Goal: Task Accomplishment & Management: Use online tool/utility

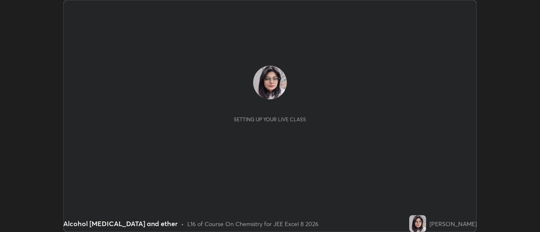
scroll to position [232, 540]
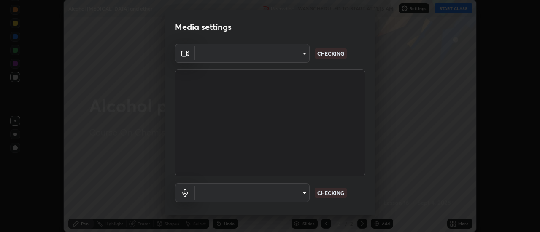
type input "5deee8ef8ae808f0d2df07e79f4f5d1f56afe267286758b66b7fdaeeba518884"
type input "default"
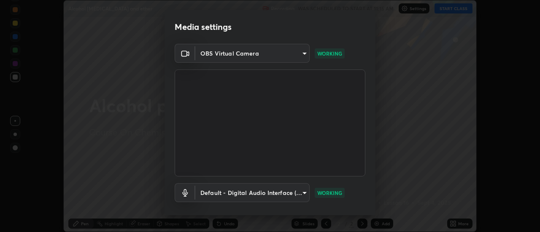
scroll to position [44, 0]
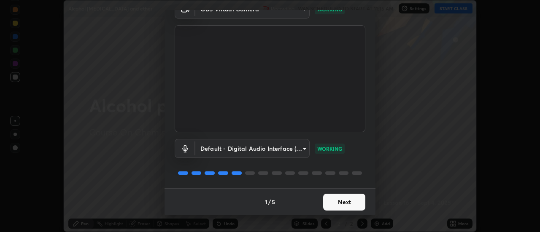
click at [339, 202] on button "Next" at bounding box center [344, 202] width 42 height 17
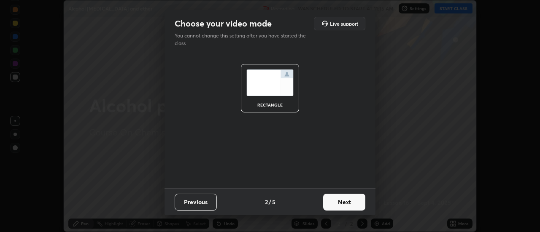
scroll to position [0, 0]
click at [350, 204] on button "Next" at bounding box center [344, 202] width 42 height 17
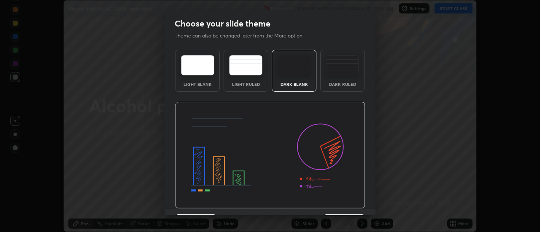
scroll to position [21, 0]
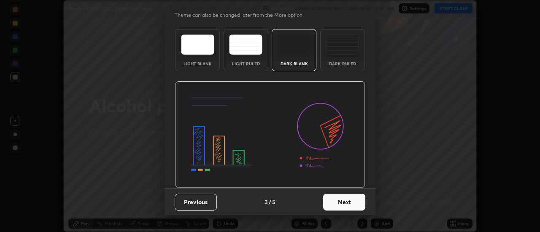
click at [336, 205] on button "Next" at bounding box center [344, 202] width 42 height 17
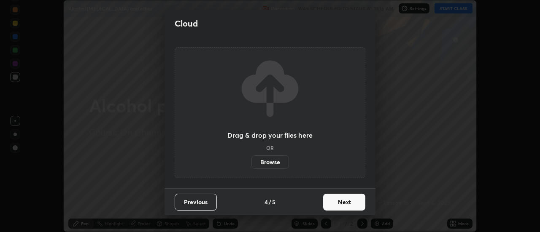
scroll to position [0, 0]
click at [339, 210] on button "Next" at bounding box center [344, 202] width 42 height 17
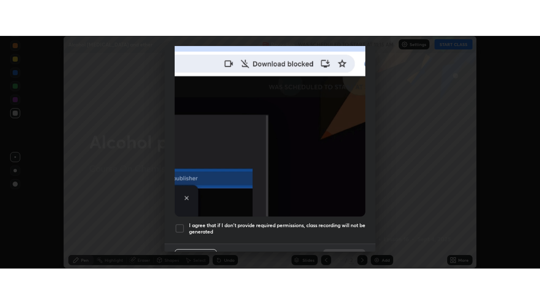
scroll to position [216, 0]
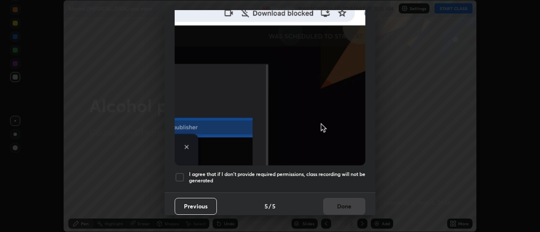
click at [175, 172] on div at bounding box center [180, 177] width 10 height 10
click at [329, 205] on button "Done" at bounding box center [344, 206] width 42 height 17
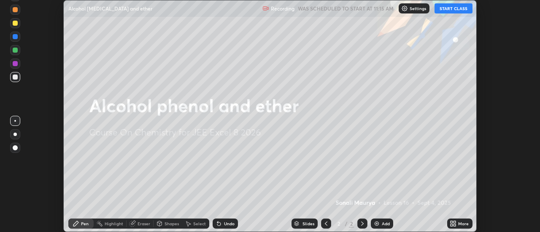
click at [452, 10] on button "START CLASS" at bounding box center [453, 8] width 38 height 10
click at [454, 225] on icon at bounding box center [455, 225] width 2 height 2
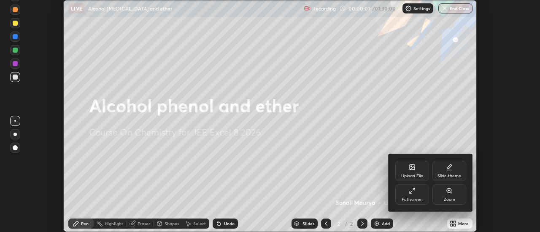
click at [413, 194] on icon at bounding box center [412, 191] width 7 height 7
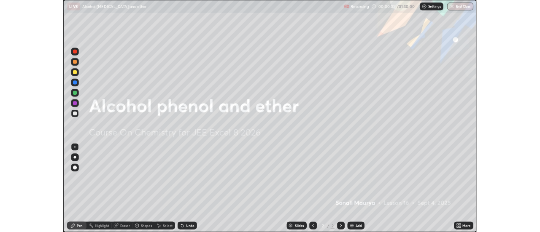
scroll to position [304, 540]
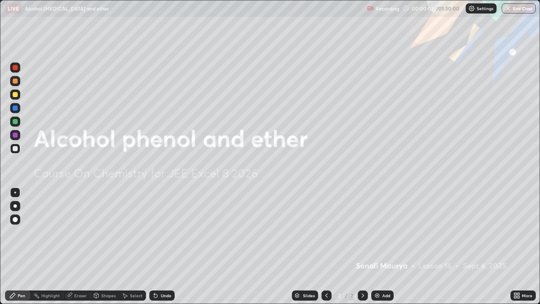
click at [376, 232] on img at bounding box center [377, 295] width 7 height 7
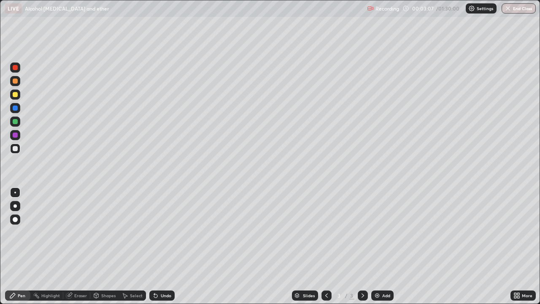
click at [83, 232] on div "Eraser" at bounding box center [80, 295] width 13 height 4
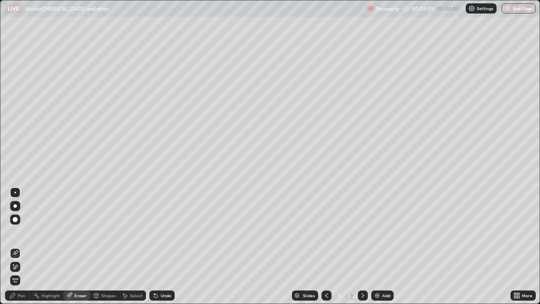
click at [19, 232] on div "Pen" at bounding box center [22, 295] width 8 height 4
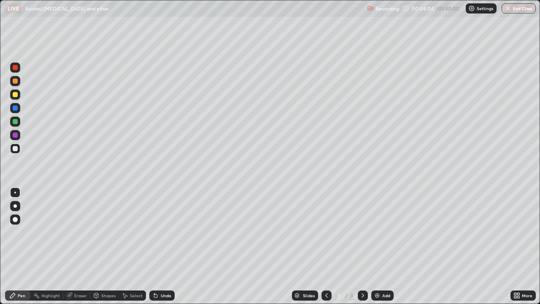
click at [73, 232] on div "Eraser" at bounding box center [76, 295] width 27 height 10
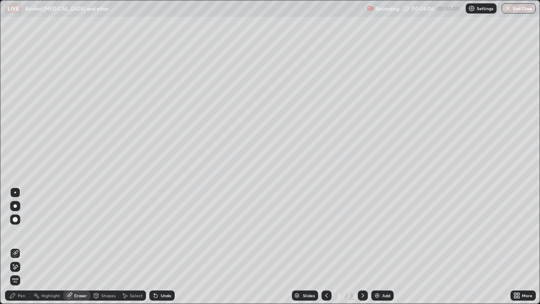
click at [21, 232] on div "Pen" at bounding box center [22, 295] width 8 height 4
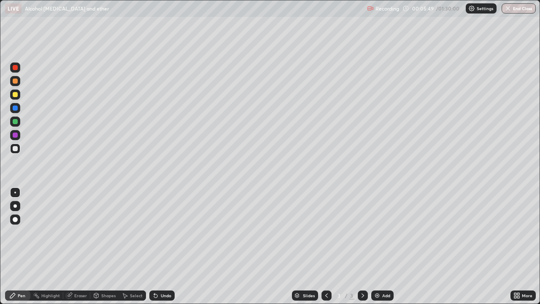
click at [169, 232] on div "Undo" at bounding box center [166, 295] width 11 height 4
click at [387, 232] on div "Add" at bounding box center [386, 295] width 8 height 4
click at [17, 123] on div at bounding box center [15, 121] width 5 height 5
click at [16, 134] on div at bounding box center [15, 134] width 5 height 5
click at [16, 121] on div at bounding box center [15, 121] width 5 height 5
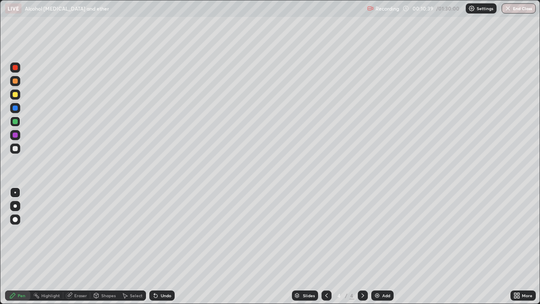
click at [16, 138] on div at bounding box center [15, 135] width 10 height 10
click at [382, 232] on div "Add" at bounding box center [382, 295] width 22 height 10
click at [15, 122] on div at bounding box center [15, 121] width 5 height 5
click at [19, 109] on div at bounding box center [15, 108] width 10 height 10
click at [17, 147] on div at bounding box center [15, 148] width 5 height 5
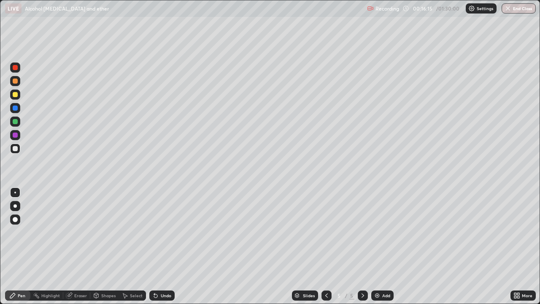
click at [16, 81] on div at bounding box center [15, 80] width 5 height 5
click at [14, 135] on div at bounding box center [15, 134] width 5 height 5
click at [362, 232] on icon at bounding box center [362, 295] width 7 height 7
click at [388, 232] on div "Add" at bounding box center [382, 295] width 22 height 10
click at [75, 232] on div "Eraser" at bounding box center [76, 295] width 27 height 10
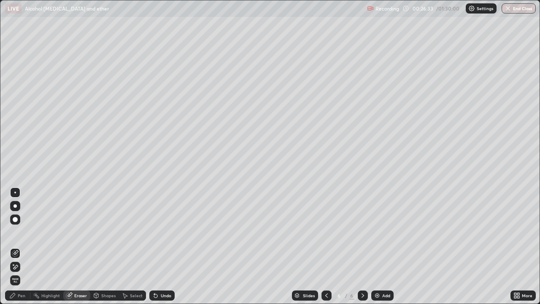
click at [18, 232] on div "Pen" at bounding box center [17, 295] width 25 height 10
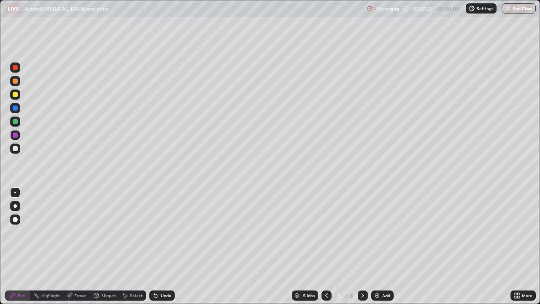
click at [15, 109] on div at bounding box center [15, 107] width 5 height 5
click at [76, 232] on div "Eraser" at bounding box center [76, 295] width 27 height 10
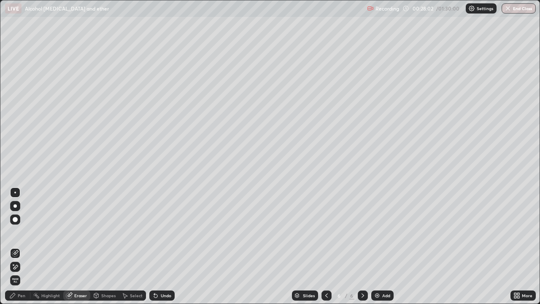
click at [17, 232] on div "Pen" at bounding box center [17, 295] width 25 height 10
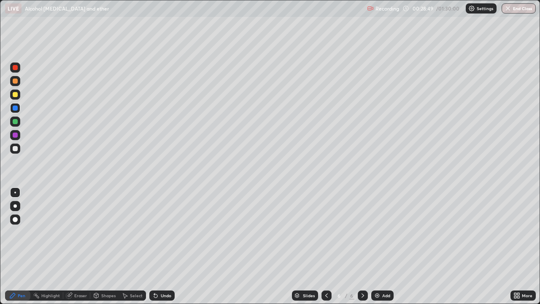
click at [16, 97] on div at bounding box center [15, 94] width 5 height 5
click at [382, 232] on div "Add" at bounding box center [386, 295] width 8 height 4
click at [388, 232] on div "Add" at bounding box center [382, 295] width 22 height 10
click at [78, 232] on div "Eraser" at bounding box center [80, 295] width 13 height 4
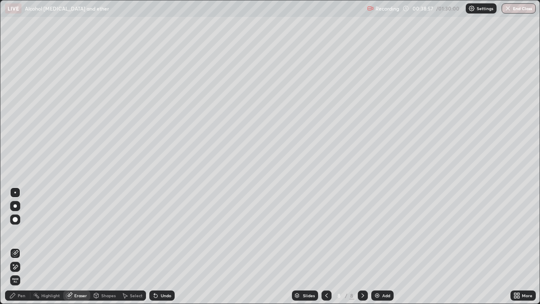
click at [22, 232] on div "Pen" at bounding box center [22, 295] width 8 height 4
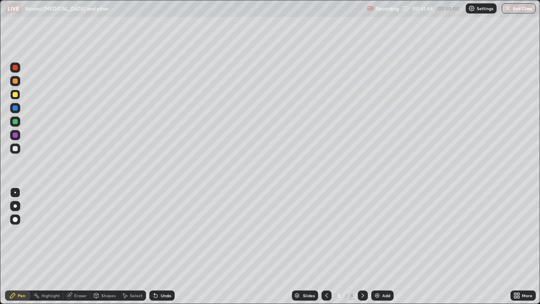
click at [377, 232] on img at bounding box center [377, 295] width 7 height 7
click at [15, 110] on div at bounding box center [15, 107] width 5 height 5
click at [17, 93] on div at bounding box center [15, 94] width 5 height 5
click at [163, 232] on div "Undo" at bounding box center [166, 295] width 11 height 4
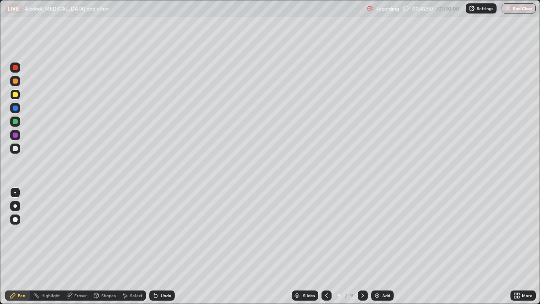
click at [164, 232] on div "Undo" at bounding box center [166, 295] width 11 height 4
click at [14, 109] on div at bounding box center [15, 107] width 5 height 5
click at [79, 232] on div "Eraser" at bounding box center [80, 295] width 13 height 4
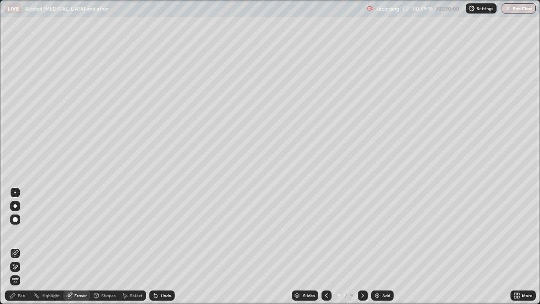
click at [22, 232] on div "Pen" at bounding box center [22, 295] width 8 height 4
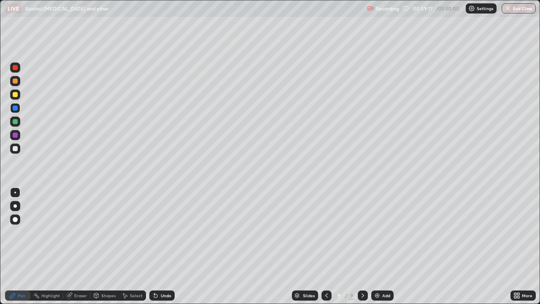
click at [17, 93] on div at bounding box center [15, 94] width 5 height 5
click at [17, 124] on div at bounding box center [15, 121] width 10 height 10
click at [16, 135] on div at bounding box center [15, 134] width 5 height 5
click at [161, 232] on div "Undo" at bounding box center [166, 295] width 11 height 4
click at [0, 203] on div "Setting up your live class" at bounding box center [270, 152] width 540 height 304
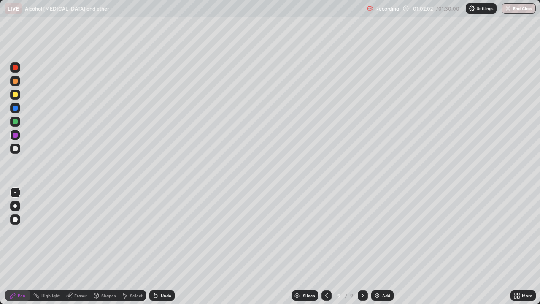
click at [266, 232] on div "Slides 9 / 9 Add" at bounding box center [343, 295] width 336 height 17
click at [259, 232] on div "Slides 9 / 9 Add" at bounding box center [343, 295] width 336 height 17
click at [269, 232] on div "Slides 9 / 9 Add" at bounding box center [343, 295] width 336 height 17
click at [79, 232] on div "Eraser" at bounding box center [80, 295] width 13 height 4
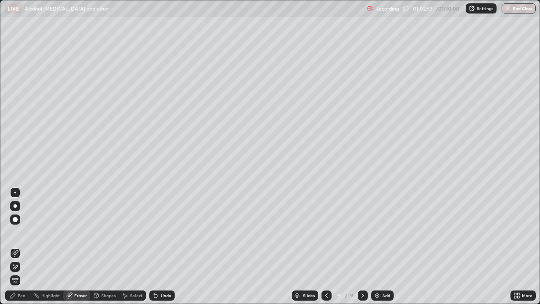
click at [24, 232] on div "Pen" at bounding box center [22, 295] width 8 height 4
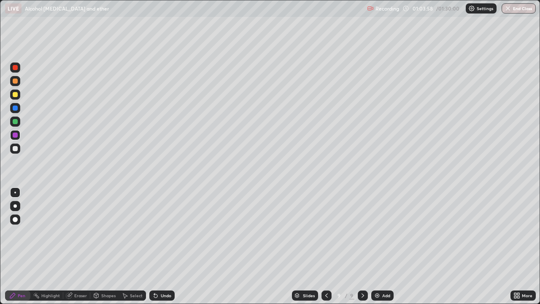
click at [83, 232] on div "Eraser" at bounding box center [80, 295] width 13 height 4
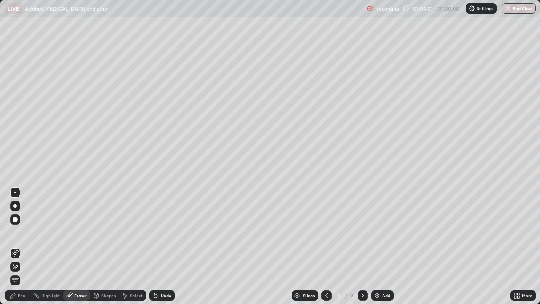
click at [26, 232] on div "Pen" at bounding box center [17, 295] width 25 height 10
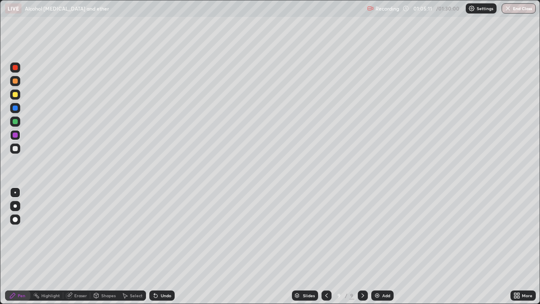
click at [15, 151] on div at bounding box center [15, 148] width 5 height 5
click at [392, 232] on div "Add" at bounding box center [382, 295] width 22 height 10
click at [15, 95] on div at bounding box center [15, 94] width 5 height 5
click at [381, 232] on div "Add" at bounding box center [382, 295] width 22 height 10
click at [16, 109] on div at bounding box center [15, 107] width 5 height 5
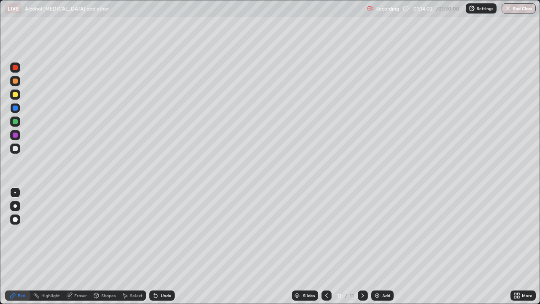
click at [83, 232] on div "Eraser" at bounding box center [76, 295] width 27 height 10
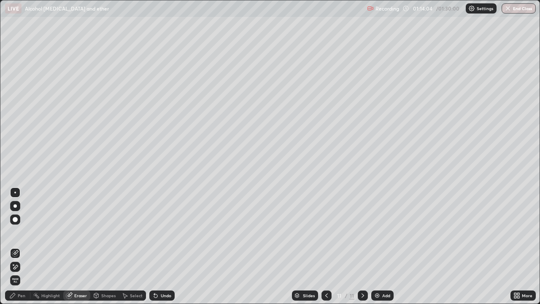
click at [24, 232] on div "Pen" at bounding box center [22, 295] width 8 height 4
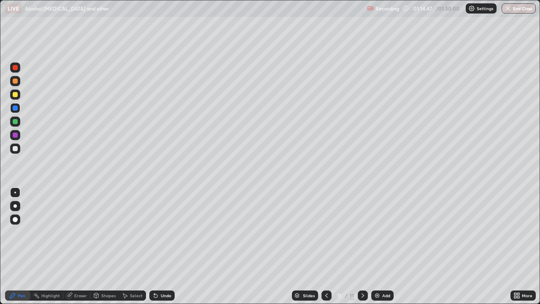
click at [167, 232] on div "Undo" at bounding box center [166, 295] width 11 height 4
click at [166, 232] on div "Undo" at bounding box center [166, 295] width 11 height 4
click at [169, 232] on div "Undo" at bounding box center [161, 295] width 25 height 10
click at [383, 232] on div "Add" at bounding box center [386, 295] width 8 height 4
click at [15, 95] on div at bounding box center [15, 94] width 5 height 5
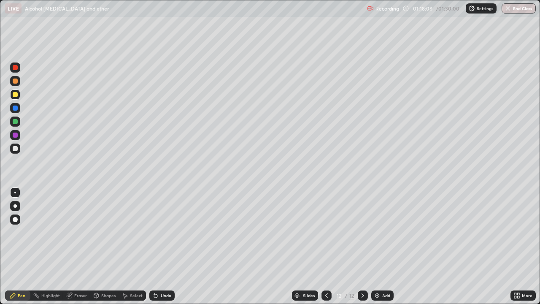
click at [14, 108] on div at bounding box center [15, 107] width 5 height 5
click at [17, 94] on div at bounding box center [15, 94] width 5 height 5
click at [16, 123] on div at bounding box center [15, 121] width 5 height 5
click at [15, 95] on div at bounding box center [15, 94] width 5 height 5
click at [14, 135] on div at bounding box center [15, 134] width 5 height 5
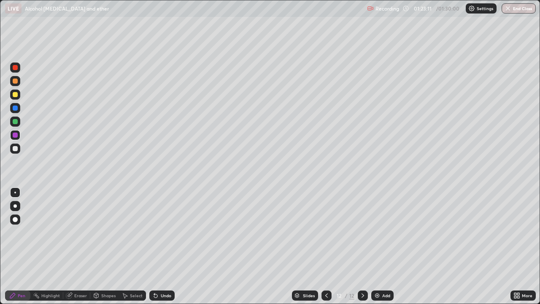
click at [374, 232] on img at bounding box center [377, 295] width 7 height 7
click at [14, 107] on div at bounding box center [15, 107] width 5 height 5
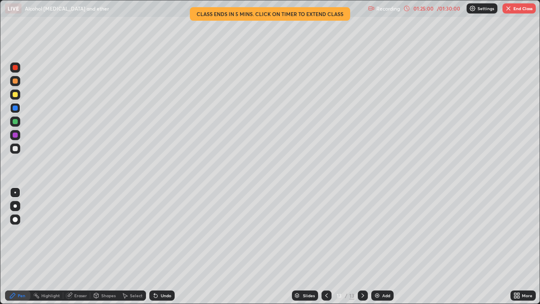
click at [16, 123] on div at bounding box center [15, 121] width 5 height 5
click at [513, 8] on button "End Class" at bounding box center [518, 8] width 33 height 10
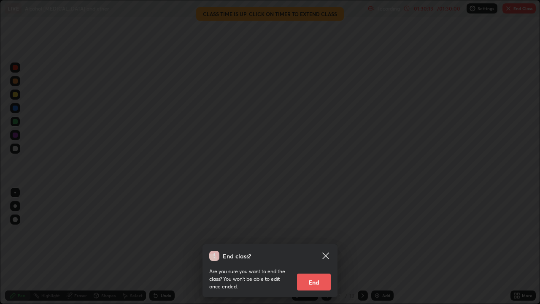
click at [320, 232] on button "End" at bounding box center [314, 281] width 34 height 17
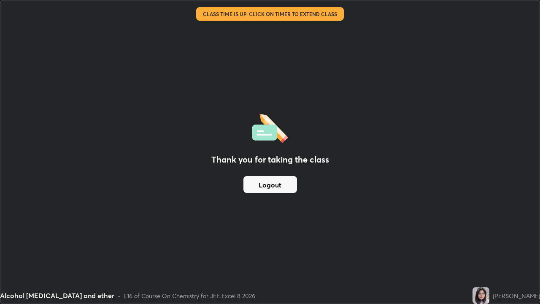
click at [278, 187] on button "Logout" at bounding box center [270, 184] width 54 height 17
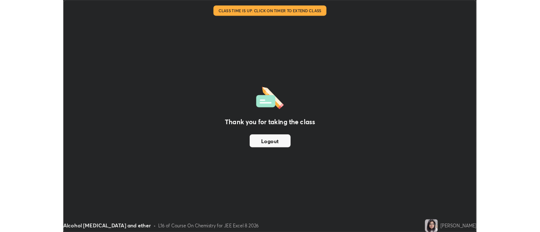
scroll to position [41926, 41619]
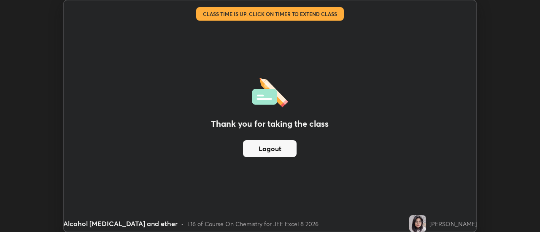
click at [508, 163] on div "Thank you for taking the class Logout Setting up your live class Class time is …" at bounding box center [270, 116] width 540 height 232
